Goal: Task Accomplishment & Management: Complete application form

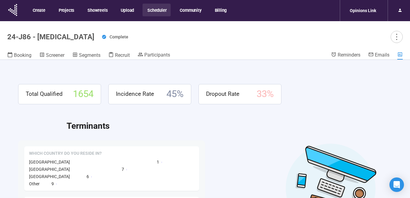
click at [149, 9] on button "Scheduler" at bounding box center [156, 10] width 28 height 13
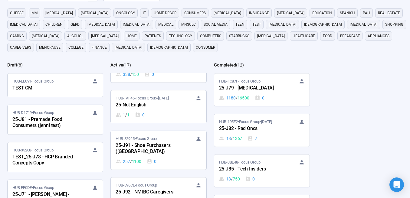
scroll to position [374, 0]
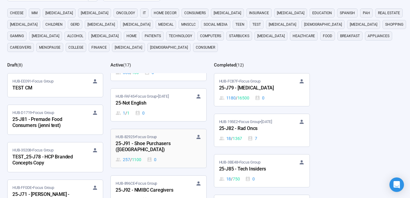
click at [162, 140] on div "25-J91 - Shoe Purchasers ([GEOGRAPHIC_DATA])" at bounding box center [149, 147] width 67 height 14
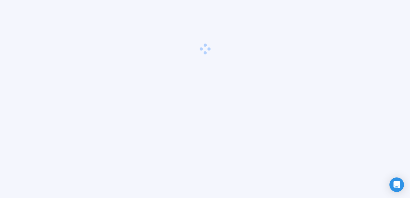
scroll to position [21, 0]
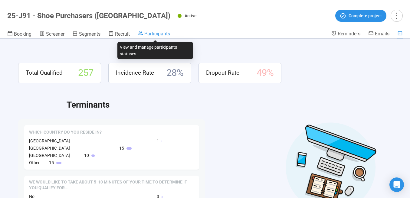
click at [168, 32] on span "Participants" at bounding box center [157, 34] width 26 height 6
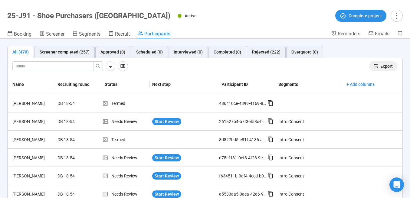
click at [380, 66] on span "Export" at bounding box center [386, 66] width 12 height 7
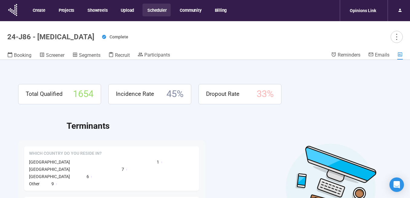
click at [154, 8] on button "Scheduler" at bounding box center [156, 10] width 28 height 13
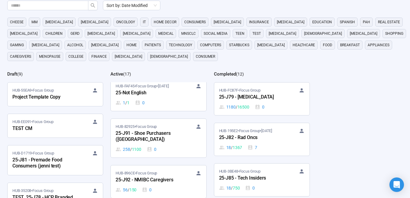
scroll to position [394, 0]
click at [162, 129] on div "25-J91 - Shoe Purchasers ([GEOGRAPHIC_DATA])" at bounding box center [149, 136] width 67 height 14
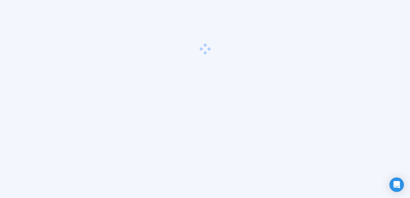
scroll to position [21, 0]
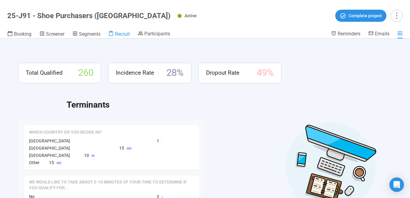
click at [119, 33] on span "Recruit" at bounding box center [122, 34] width 15 height 6
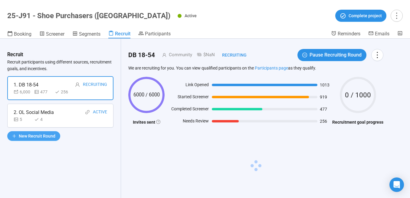
click at [47, 137] on span "New Recruit Round" at bounding box center [37, 136] width 37 height 7
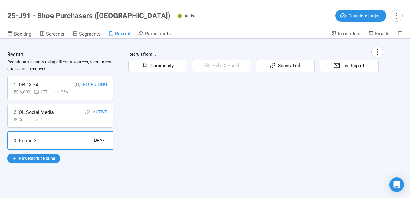
click at [152, 67] on span "Community" at bounding box center [161, 65] width 26 height 7
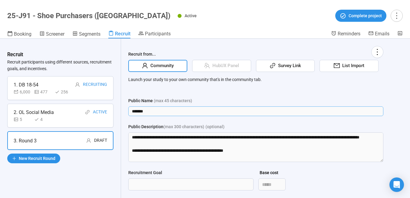
drag, startPoint x: 151, startPoint y: 111, endPoint x: 128, endPoint y: 107, distance: 23.6
click at [128, 107] on input "*******" at bounding box center [255, 111] width 255 height 10
type input "**********"
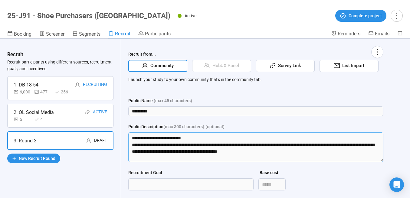
scroll to position [100, 0]
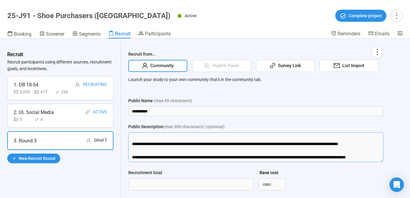
drag, startPoint x: 134, startPoint y: 149, endPoint x: 138, endPoint y: 167, distance: 18.4
click at [138, 167] on form "**********" at bounding box center [255, 170] width 255 height 146
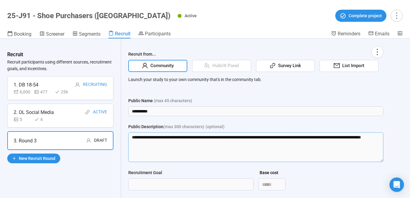
scroll to position [0, 0]
type textarea "**********"
click at [150, 182] on input "Recruitment Goal" at bounding box center [191, 184] width 125 height 11
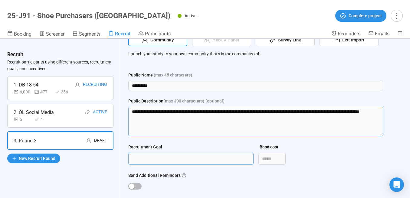
scroll to position [60, 0]
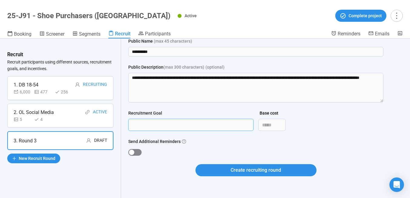
type input "***"
click at [135, 152] on span "button" at bounding box center [134, 152] width 13 height 7
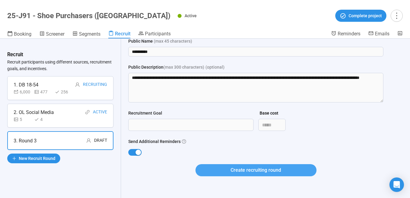
click at [217, 174] on button "Create recruiting round" at bounding box center [255, 170] width 121 height 12
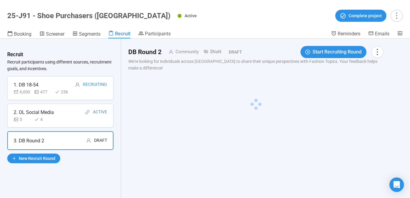
scroll to position [0, 0]
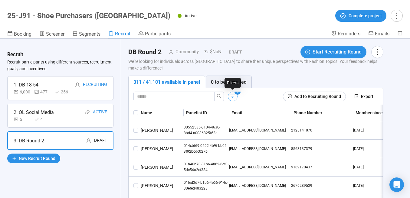
click at [232, 96] on icon "button" at bounding box center [233, 96] width 5 height 3
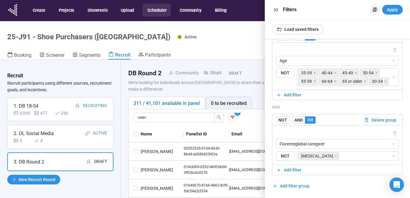
scroll to position [21, 0]
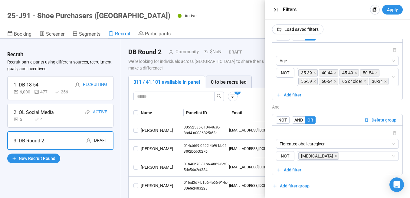
click at [374, 121] on span "Delete group" at bounding box center [383, 120] width 25 height 7
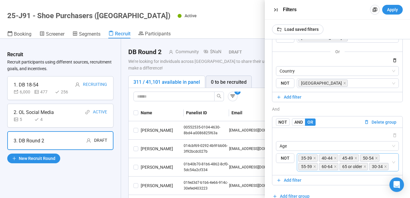
scroll to position [76, 0]
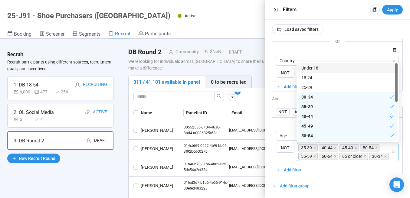
click at [388, 155] on div "30-34" at bounding box center [379, 156] width 21 height 8
click at [318, 77] on div "18-24" at bounding box center [347, 77] width 93 height 7
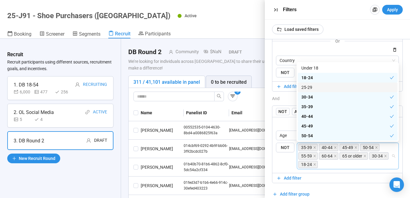
click at [318, 86] on div "25-29" at bounding box center [347, 87] width 93 height 7
click at [318, 86] on div "25-29" at bounding box center [345, 87] width 88 height 7
click at [326, 87] on div "25-29" at bounding box center [347, 87] width 93 height 7
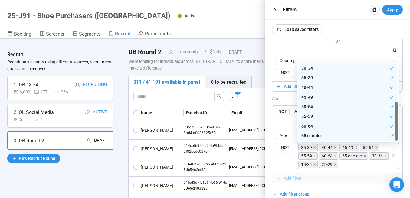
click at [335, 178] on span "Add filter" at bounding box center [337, 178] width 122 height 7
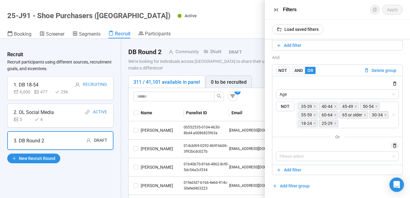
click at [394, 145] on icon "button" at bounding box center [394, 145] width 5 height 5
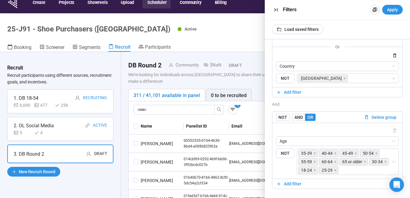
scroll to position [0, 0]
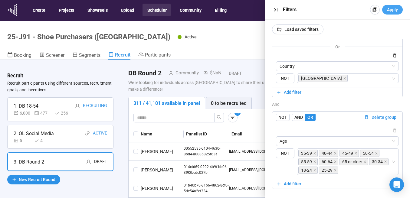
click at [398, 6] on button "Apply" at bounding box center [392, 10] width 21 height 10
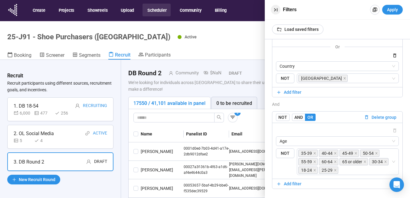
click at [275, 8] on icon "button" at bounding box center [276, 10] width 6 height 6
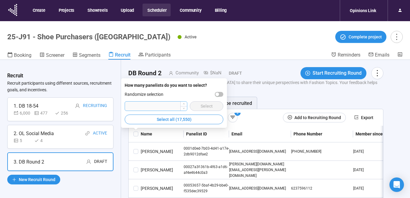
click at [165, 107] on input "number" at bounding box center [156, 106] width 62 height 9
type input "*"
type input "****"
click at [217, 94] on div "button" at bounding box center [217, 95] width 4 height 4
click at [203, 105] on span "Select" at bounding box center [207, 106] width 12 height 7
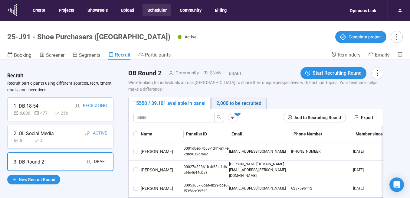
click at [249, 104] on div "2,000 to be recruited" at bounding box center [238, 104] width 45 height 8
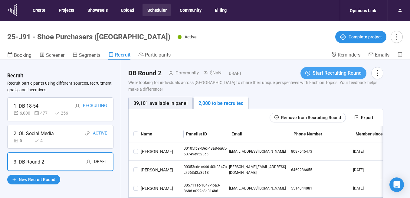
click at [315, 71] on span "Start Recruiting Round" at bounding box center [336, 73] width 49 height 8
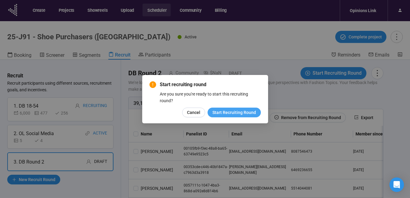
click at [233, 111] on span "Start Recruiting Round" at bounding box center [234, 112] width 44 height 7
